Goal: Task Accomplishment & Management: Manage account settings

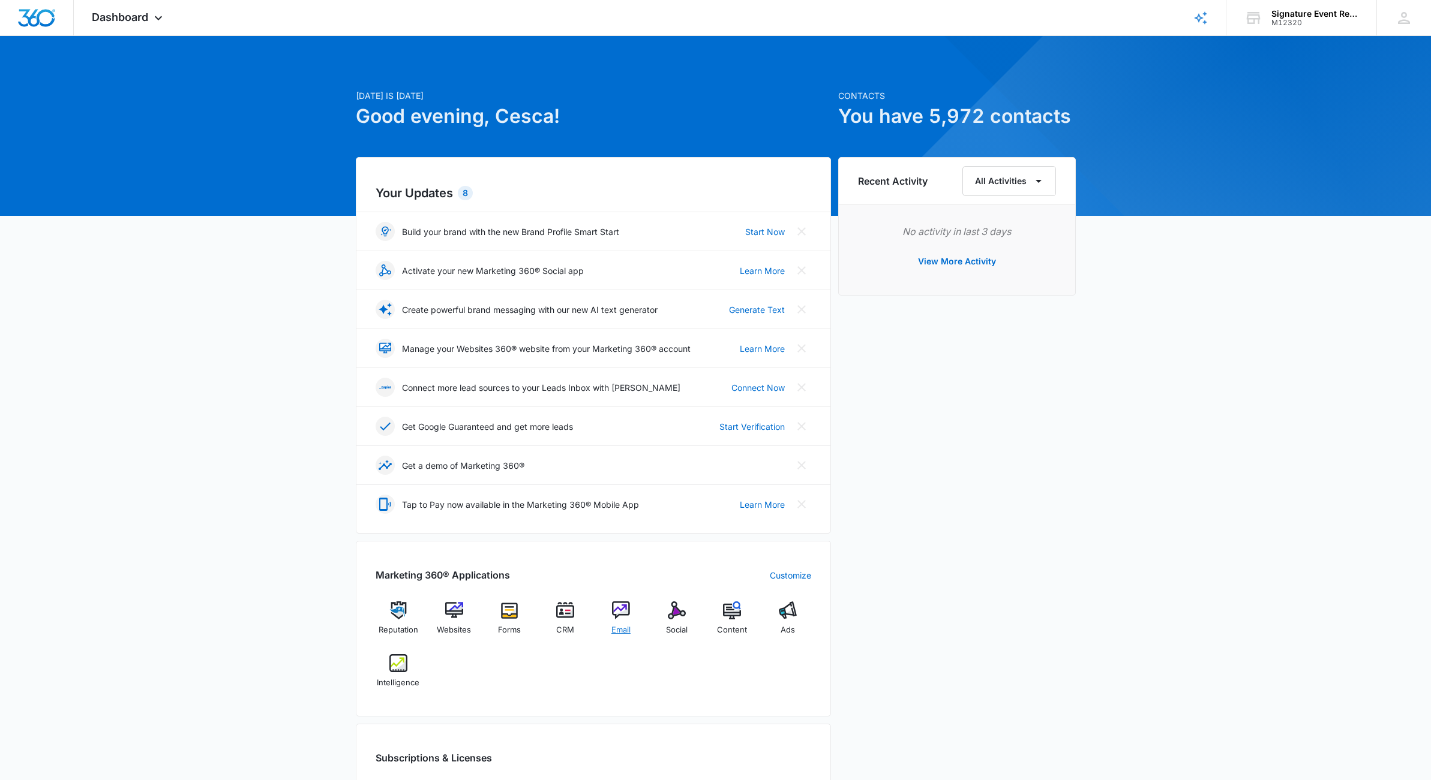
click at [627, 615] on img at bounding box center [621, 611] width 18 height 18
